Goal: Task Accomplishment & Management: Manage account settings

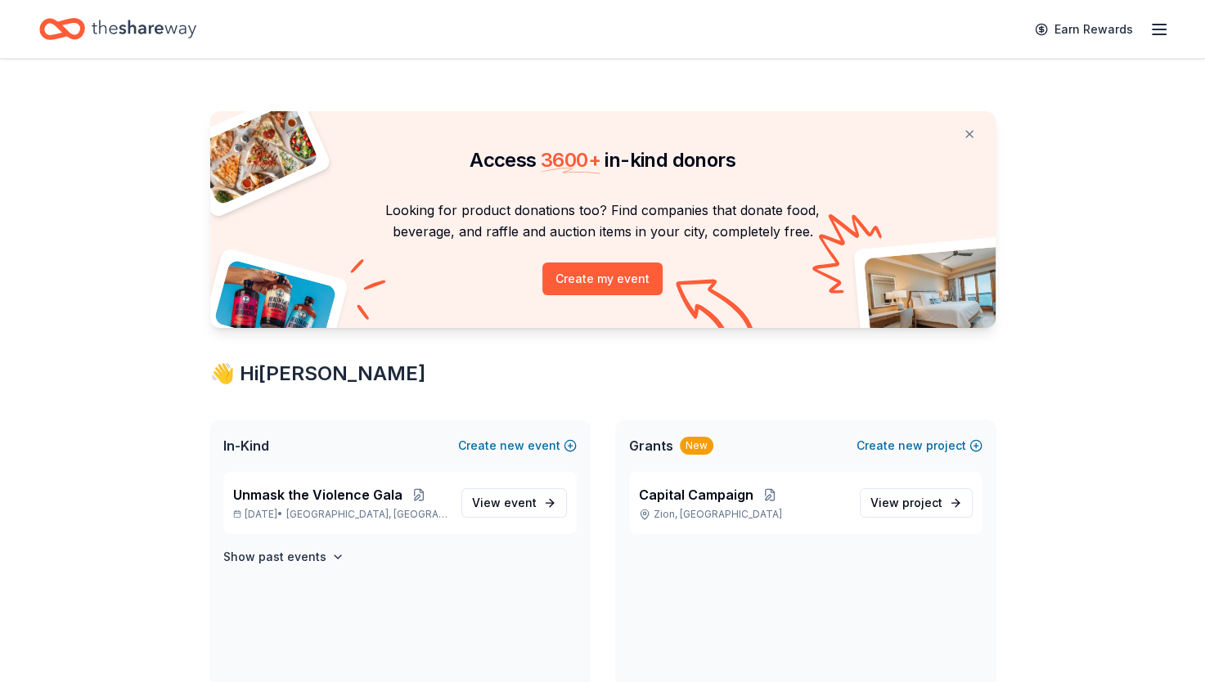
click at [519, 509] on span "event" at bounding box center [520, 503] width 33 height 14
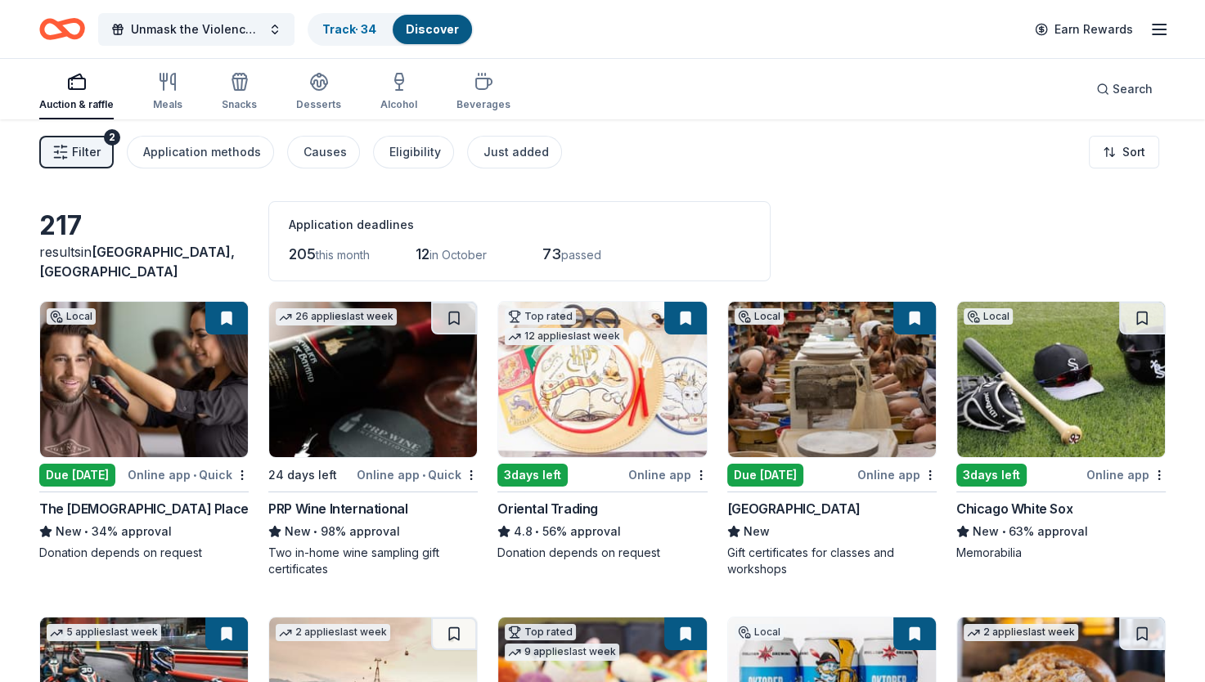
click at [374, 30] on link "Track · 34" at bounding box center [349, 29] width 54 height 14
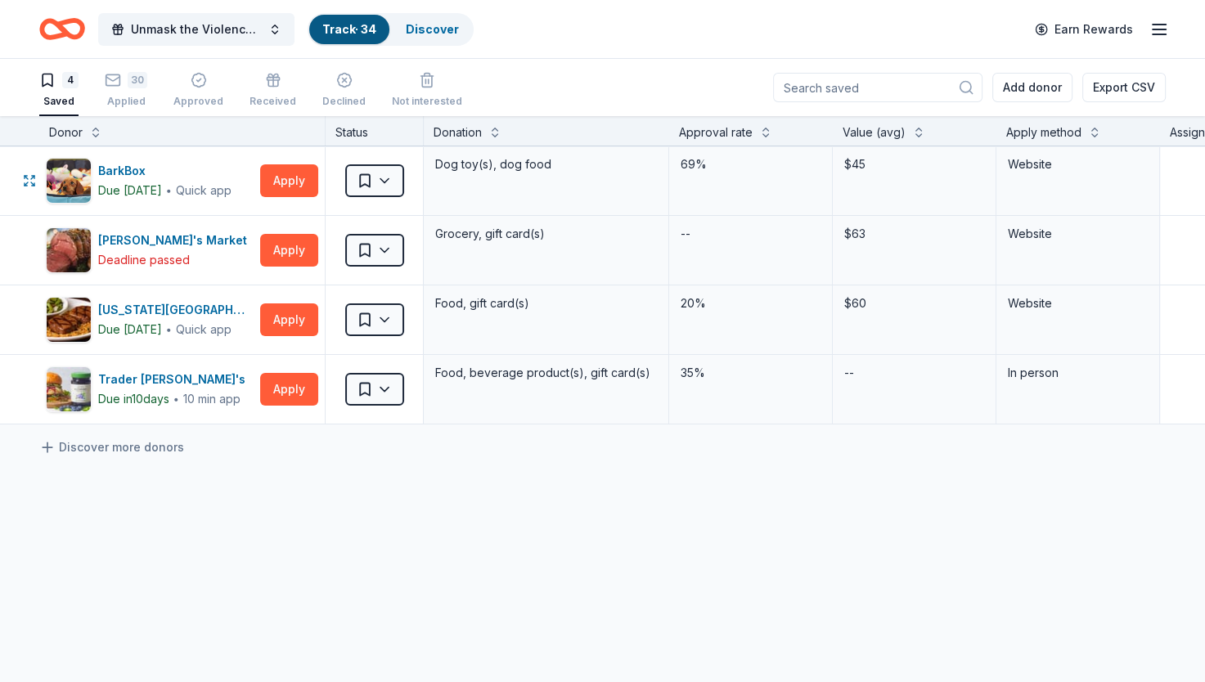
click at [289, 178] on button "Apply" at bounding box center [289, 180] width 58 height 33
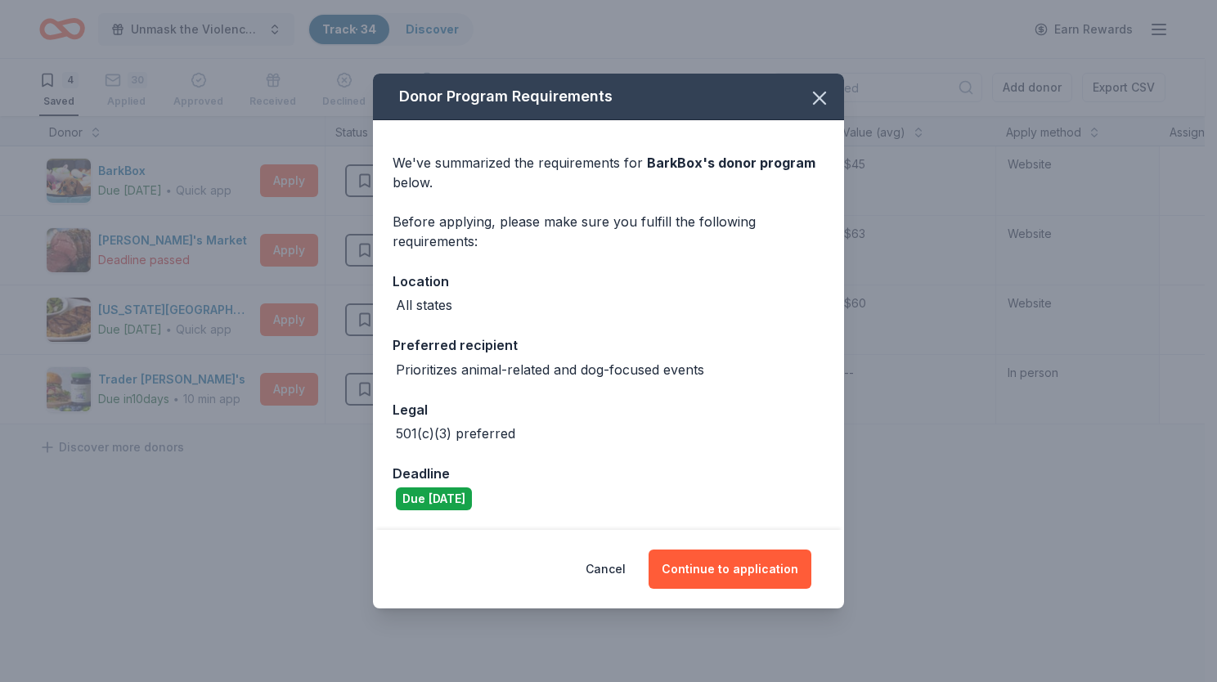
click at [714, 559] on button "Continue to application" at bounding box center [730, 569] width 163 height 39
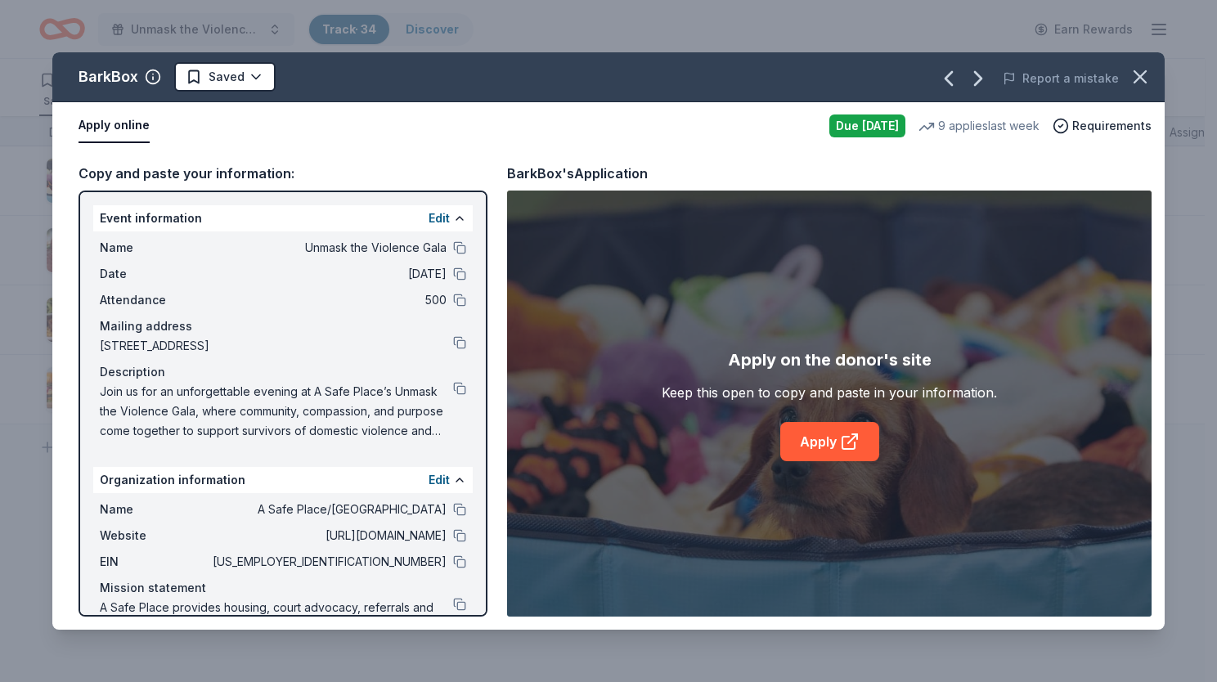
click at [1135, 83] on icon "button" at bounding box center [1140, 76] width 23 height 23
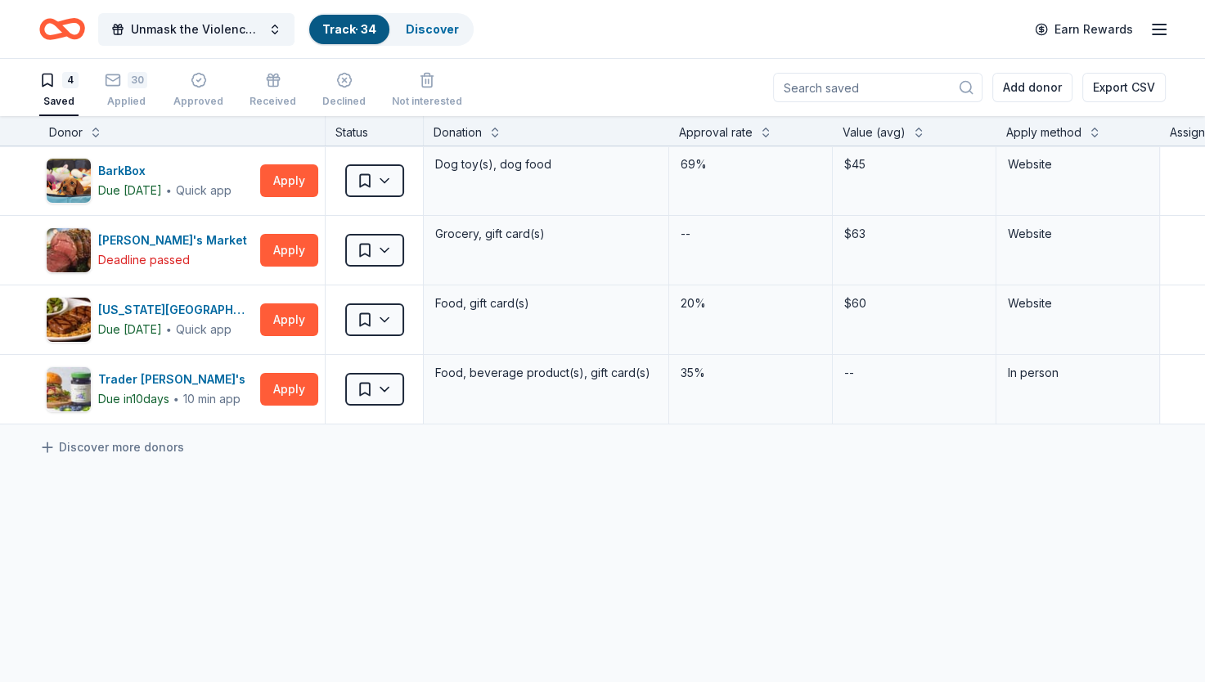
click at [199, 86] on icon "button" at bounding box center [199, 80] width 16 height 16
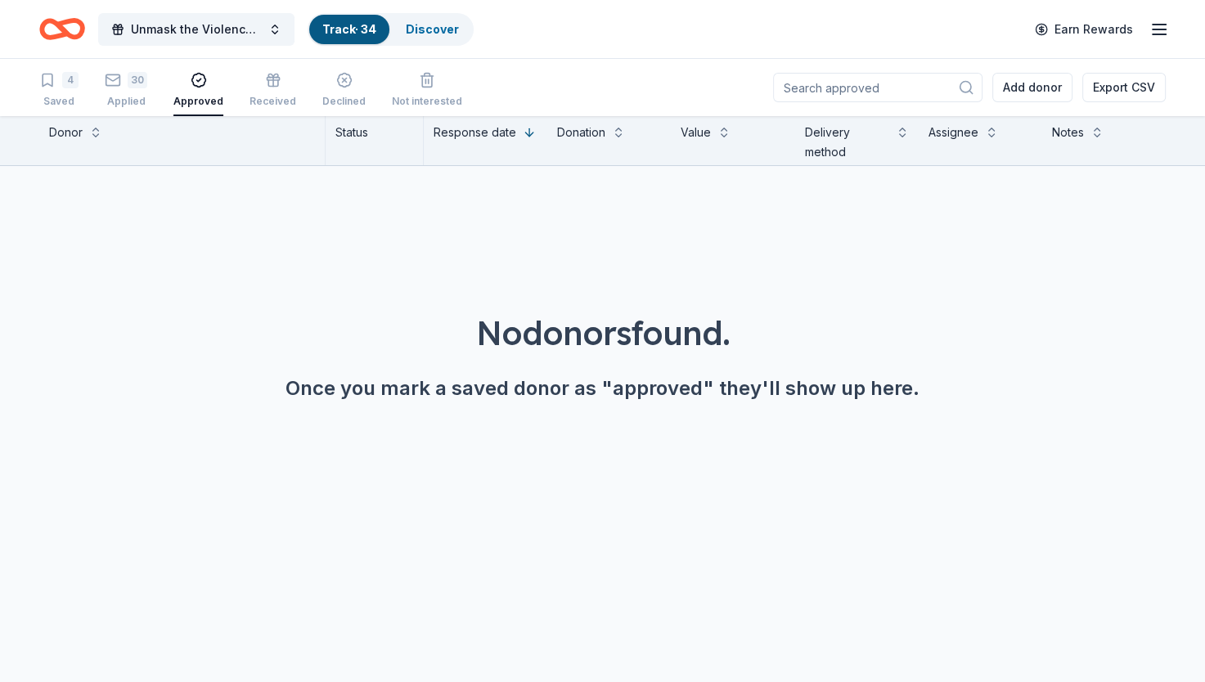
click at [252, 92] on div "Received" at bounding box center [272, 90] width 47 height 36
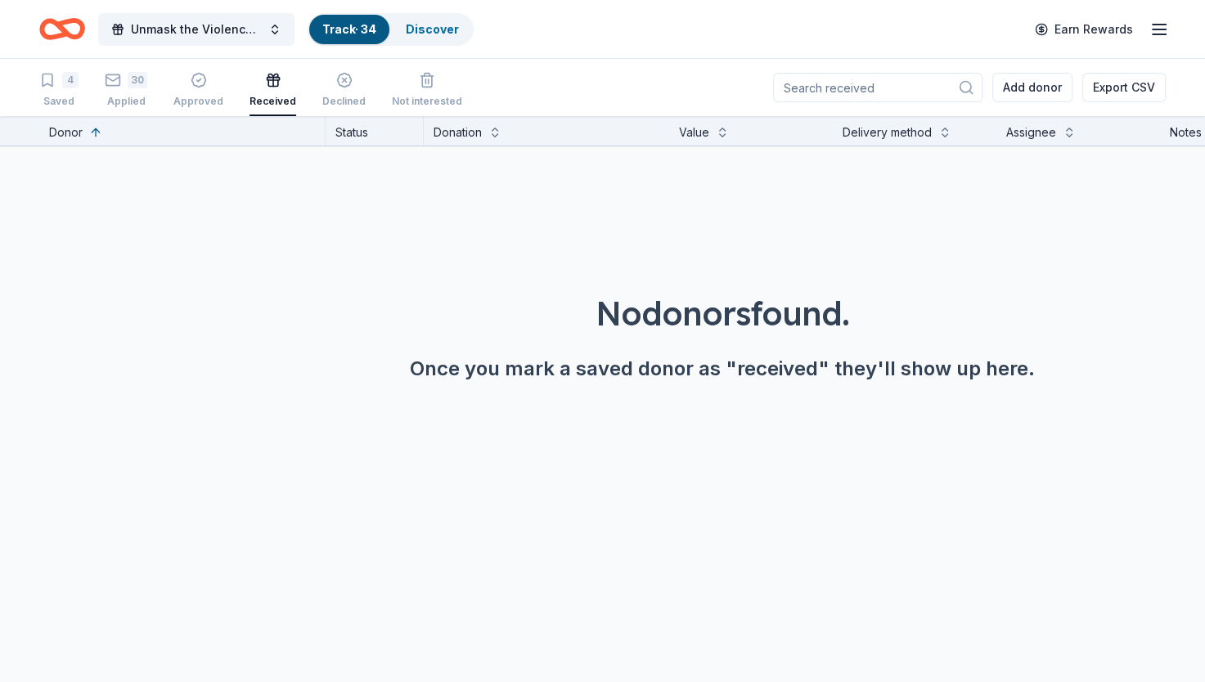
click at [322, 96] on div "Declined" at bounding box center [343, 101] width 43 height 13
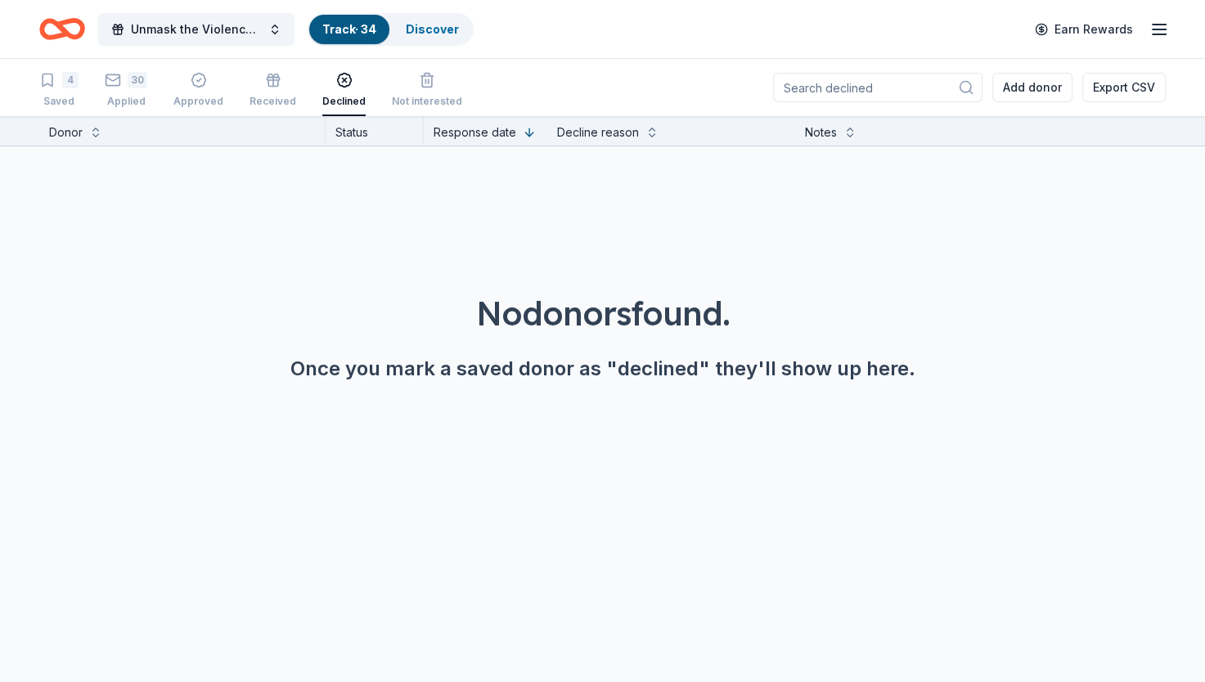
click at [434, 95] on div "Not interested" at bounding box center [427, 101] width 70 height 13
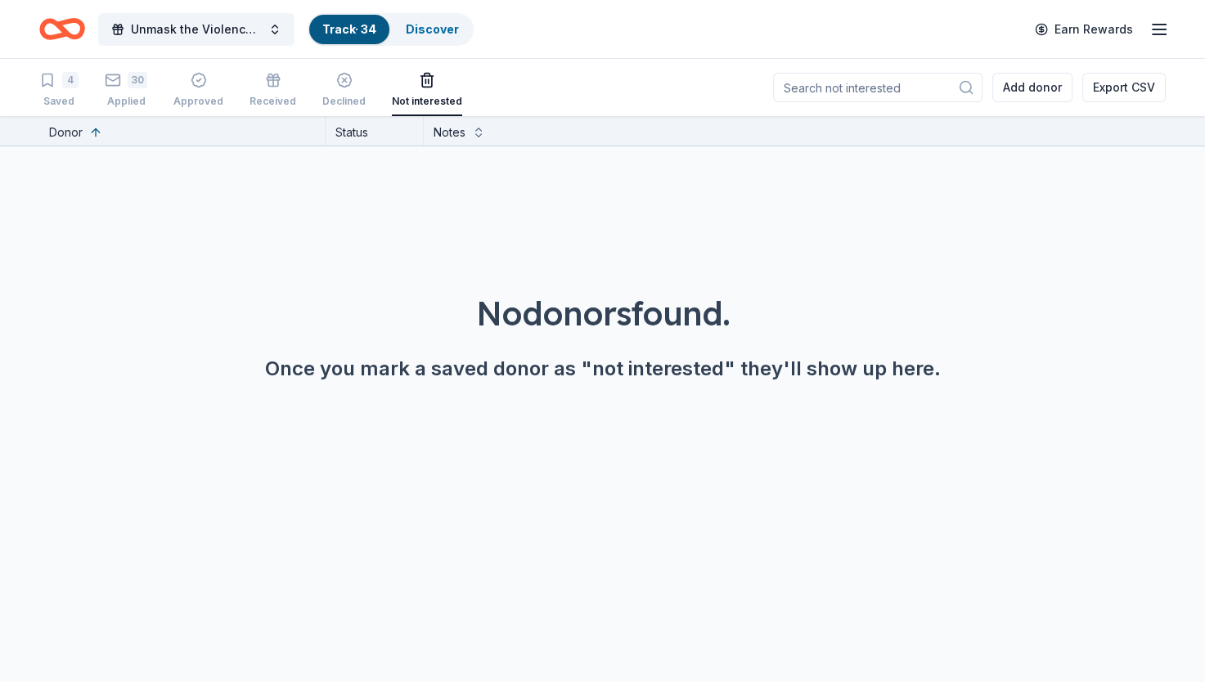
click at [88, 74] on div "4 Saved 30 Applied Approved Received Declined Not interested" at bounding box center [250, 90] width 423 height 51
click at [72, 80] on div "4" at bounding box center [70, 80] width 16 height 16
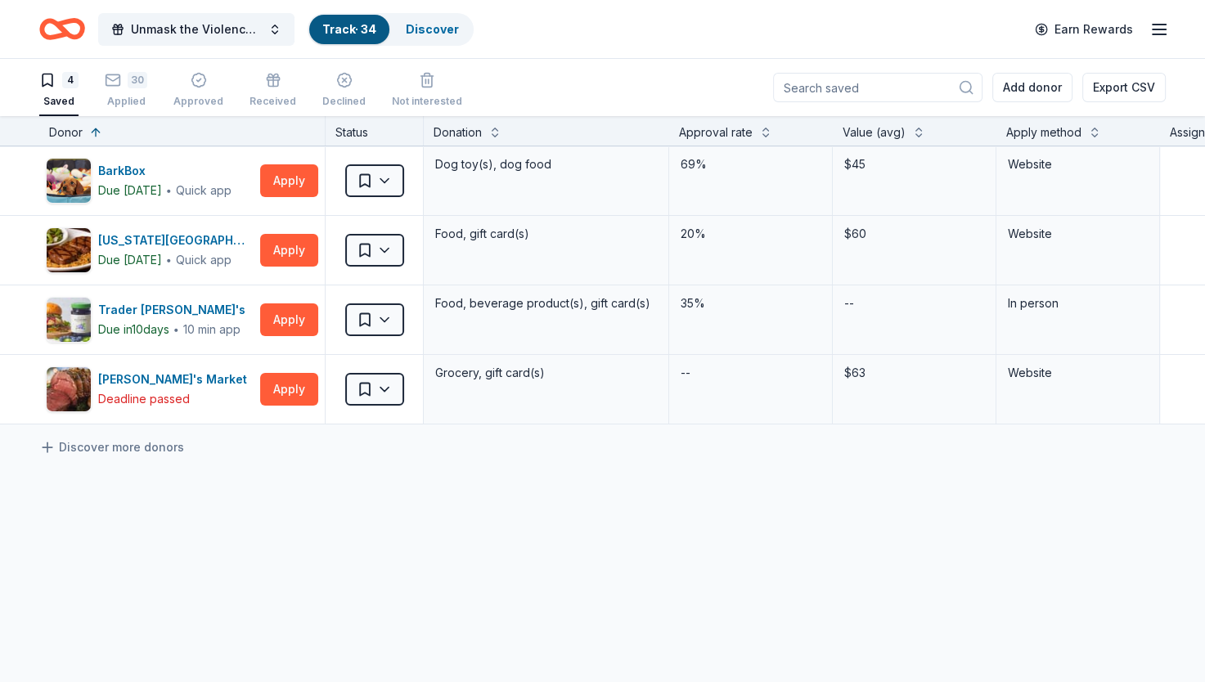
click at [419, 25] on link "Discover" at bounding box center [432, 29] width 53 height 14
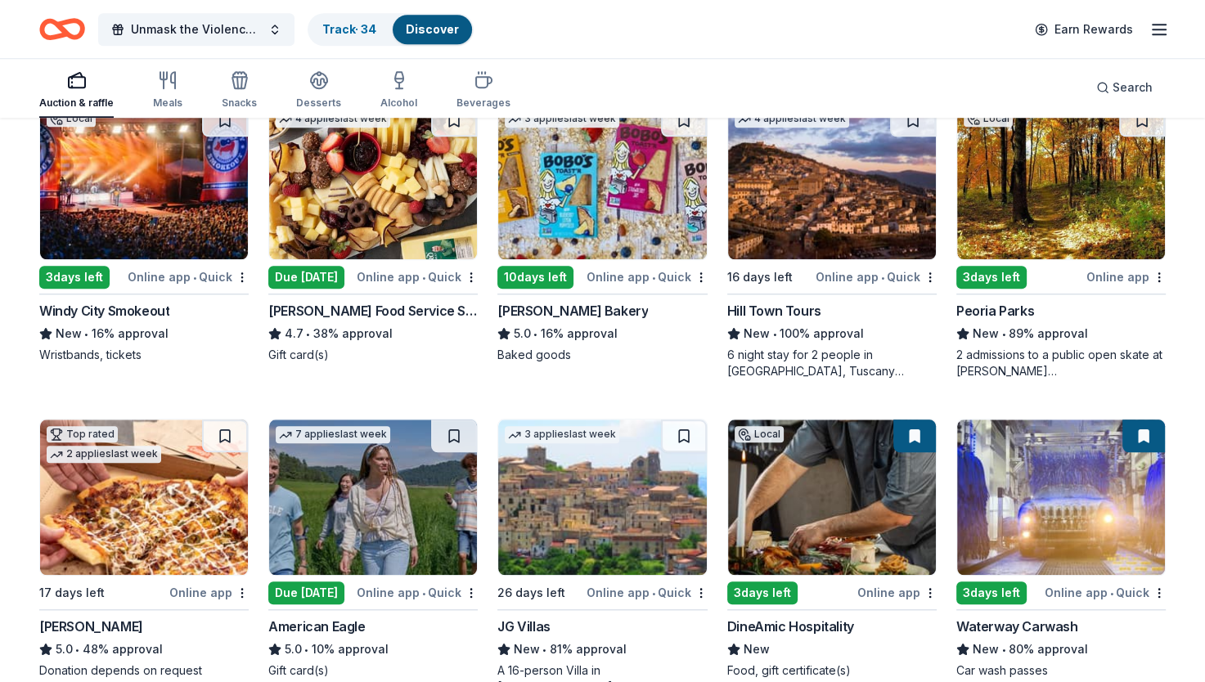
scroll to position [1462, 0]
